Goal: Information Seeking & Learning: Learn about a topic

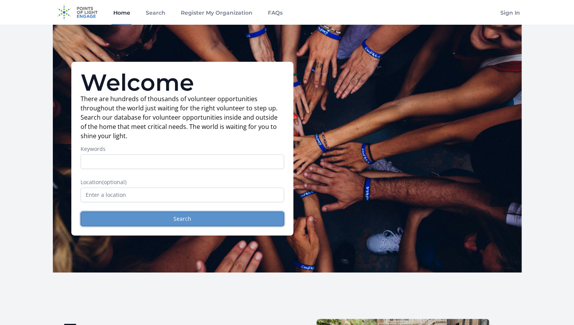
click at [165, 223] on button "Search" at bounding box center [183, 218] width 204 height 15
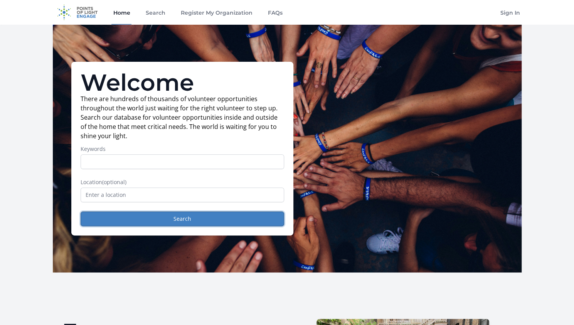
scroll to position [1, 0]
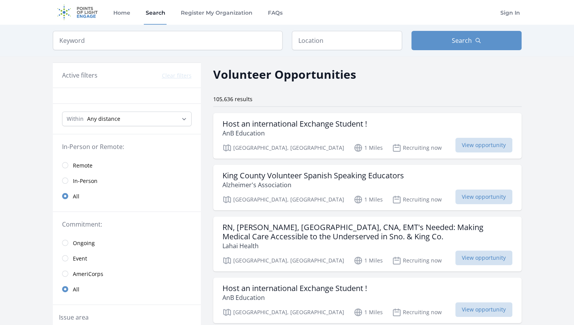
click at [71, 163] on link "Remote" at bounding box center [127, 164] width 148 height 15
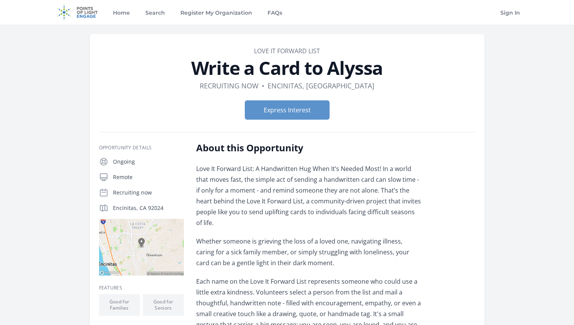
scroll to position [17, 0]
